Goal: Transaction & Acquisition: Purchase product/service

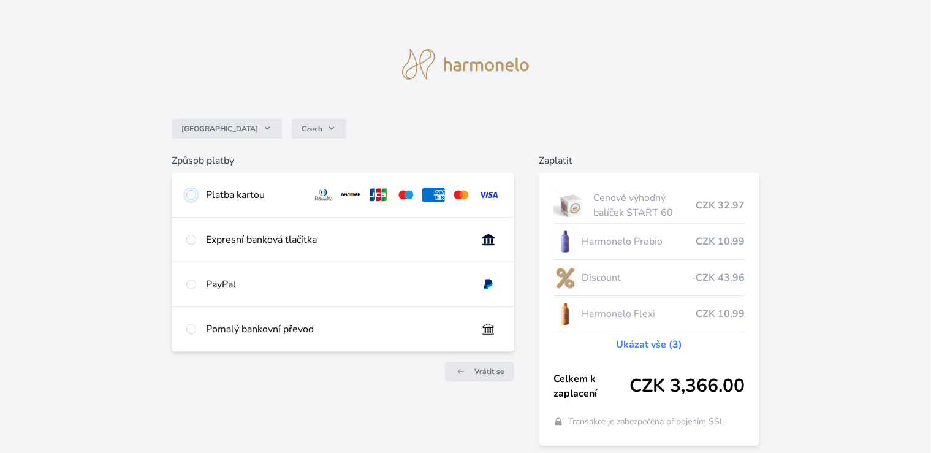
click at [190, 195] on input "radio" at bounding box center [191, 195] width 10 height 10
radio input "true"
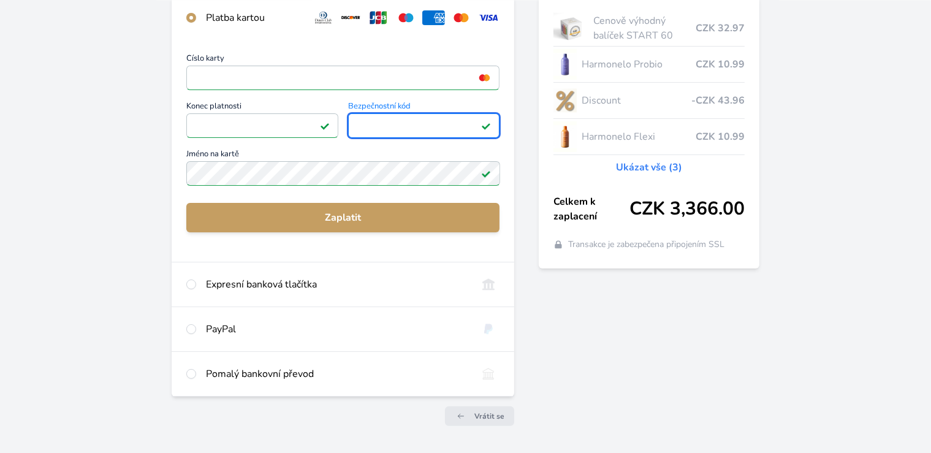
scroll to position [213, 0]
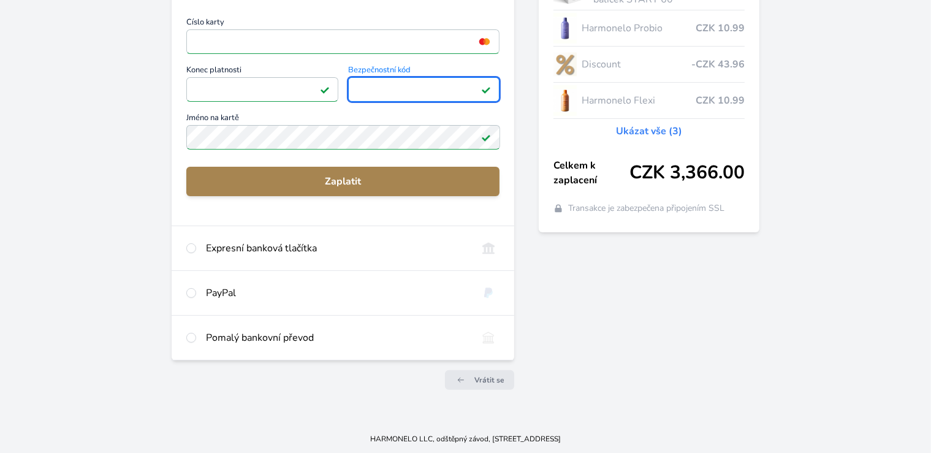
click at [343, 182] on span "Zaplatit" at bounding box center [343, 181] width 294 height 15
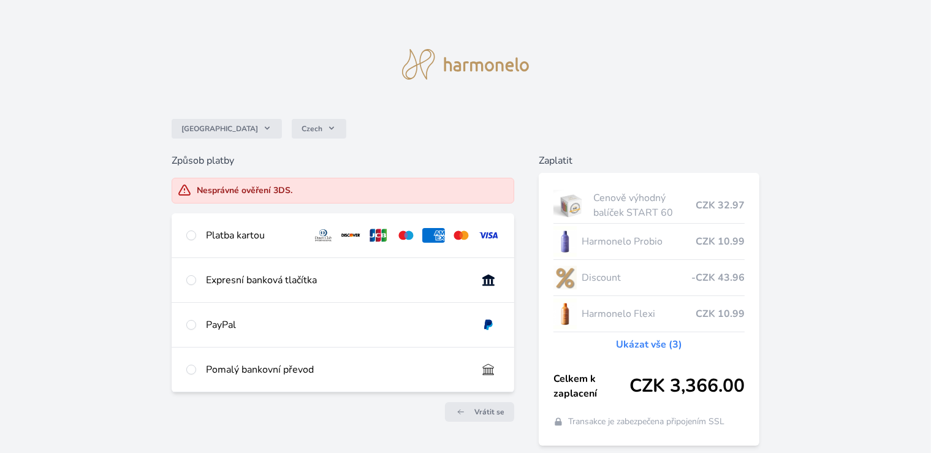
click at [516, 258] on div "Způsob platby Nesprávné ověření 3DS. Platba kartou Číslo karty <p>Your browser …" at bounding box center [466, 299] width 588 height 292
click at [189, 237] on input "radio" at bounding box center [191, 235] width 10 height 10
radio input "true"
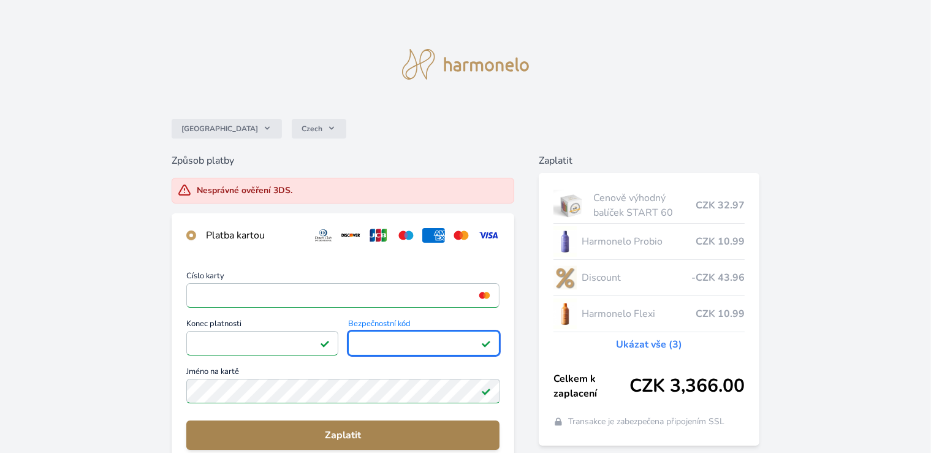
click at [347, 431] on span "Zaplatit" at bounding box center [343, 435] width 294 height 15
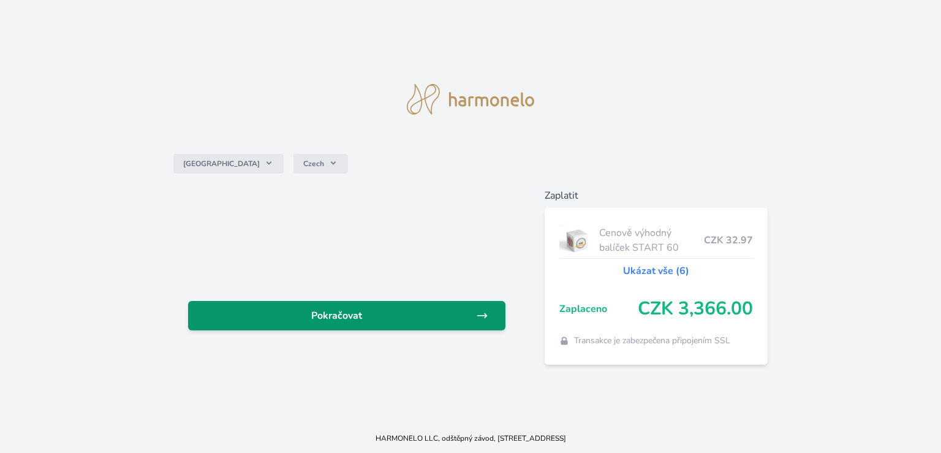
click at [317, 314] on span "Pokračovat" at bounding box center [337, 315] width 278 height 15
